Goal: Transaction & Acquisition: Purchase product/service

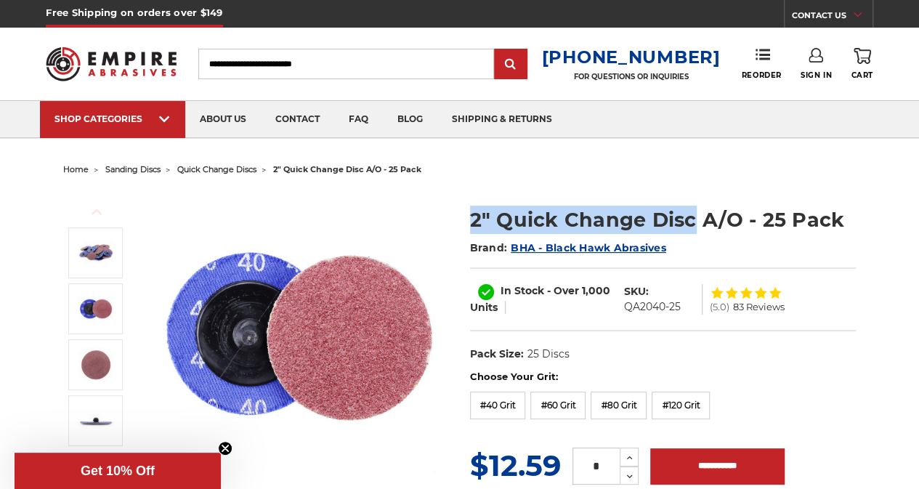
drag, startPoint x: 454, startPoint y: 214, endPoint x: 692, endPoint y: 227, distance: 238.6
click at [692, 227] on div "Previous Next Brand: 2"" at bounding box center [459, 372] width 813 height 384
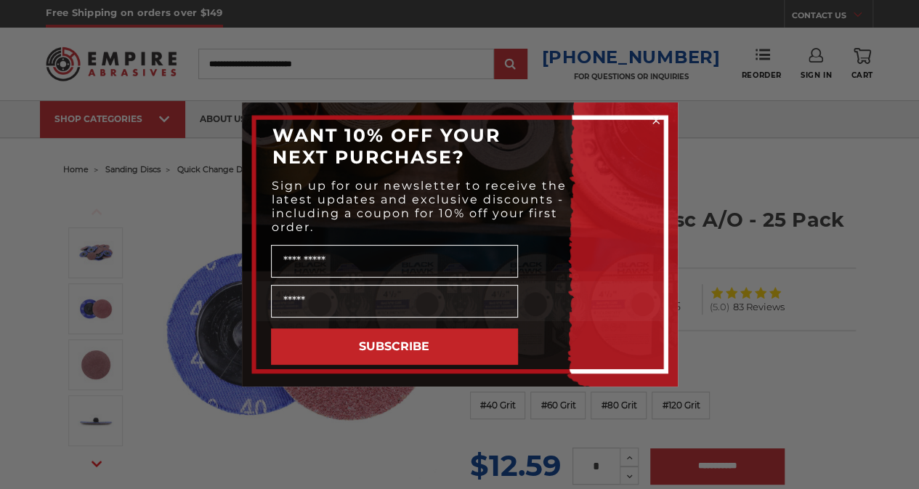
click at [655, 118] on circle "Close dialog" at bounding box center [656, 121] width 14 height 14
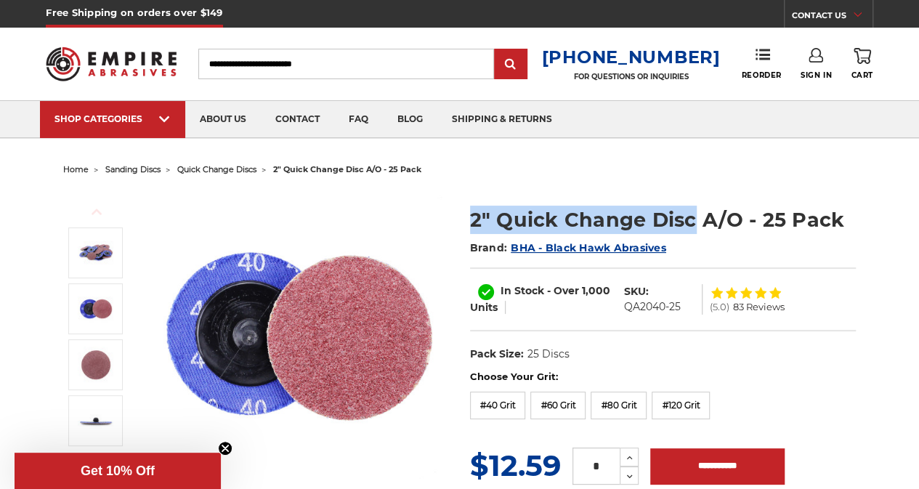
drag, startPoint x: 472, startPoint y: 213, endPoint x: 692, endPoint y: 222, distance: 220.3
click at [692, 222] on h1 "2" Quick Change Disc A/O - 25 Pack" at bounding box center [663, 220] width 386 height 28
copy h1 "2" Quick Change Disc"
